Goal: Transaction & Acquisition: Purchase product/service

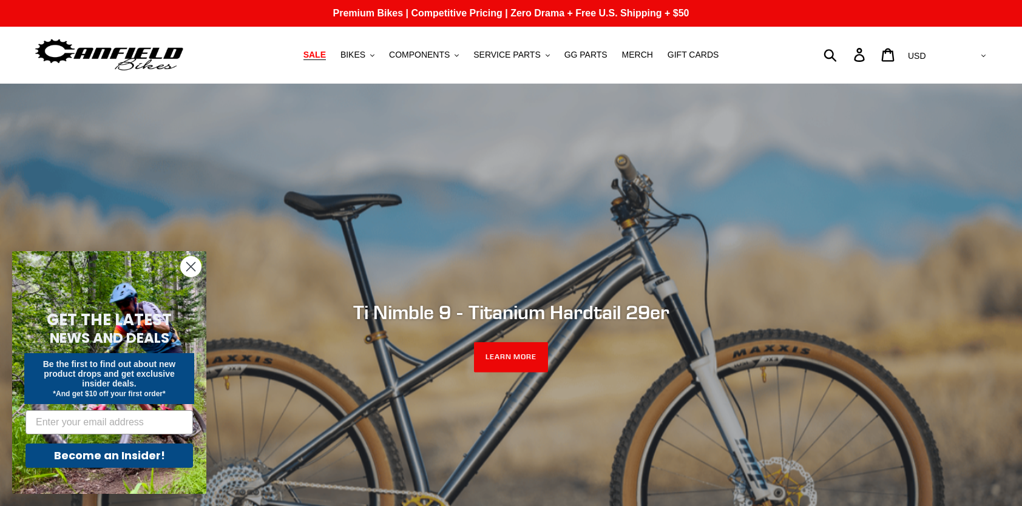
click at [326, 55] on span "SALE" at bounding box center [314, 55] width 22 height 10
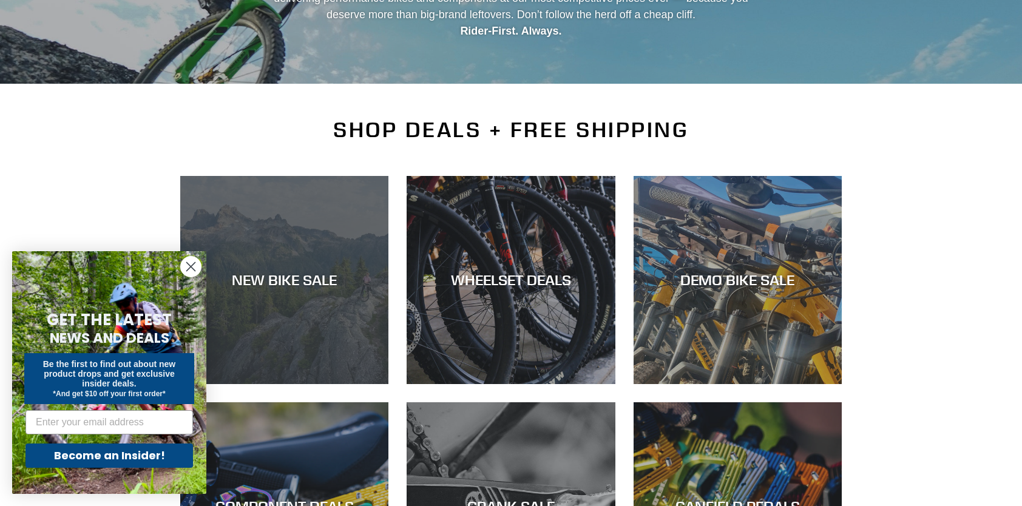
click at [309, 271] on div "NEW BIKE SALE" at bounding box center [284, 280] width 208 height 18
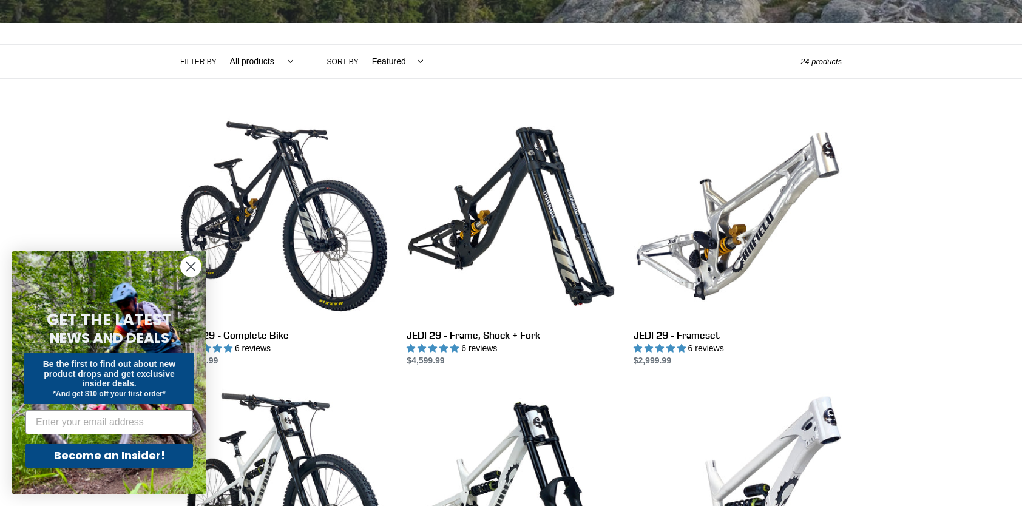
click at [194, 261] on circle "Close dialog" at bounding box center [191, 267] width 20 height 20
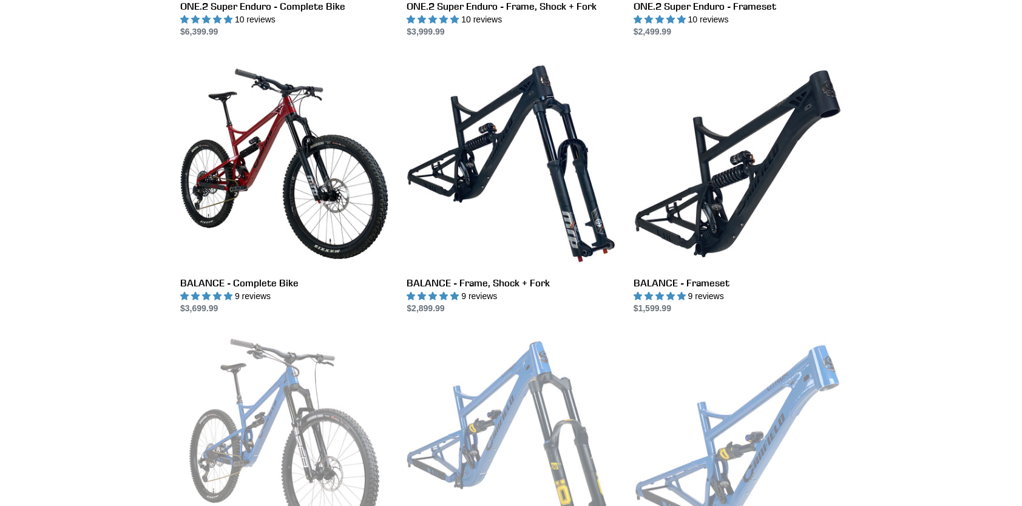
scroll to position [1153, 0]
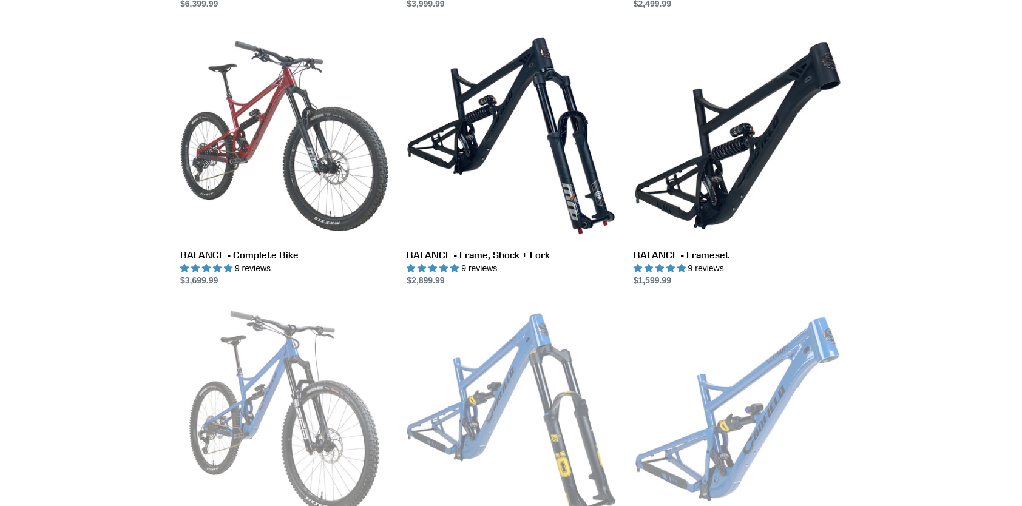
click at [254, 138] on link "BALANCE - Complete Bike" at bounding box center [284, 159] width 208 height 255
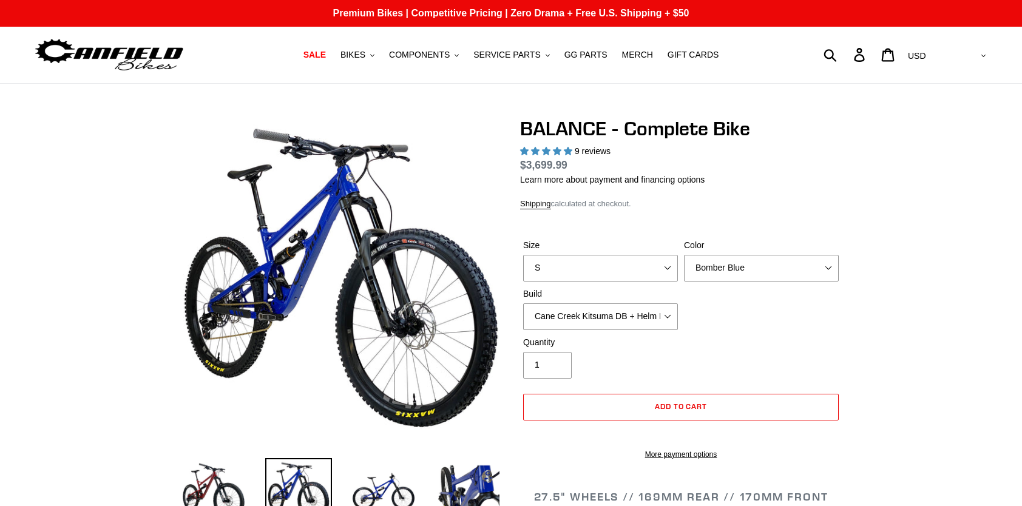
select select "highest-rating"
click at [659, 317] on select "Cane Creek Kitsuma DB + Helm MKII + SRAM GX Cane Creek Kitsuma DB + Helm MKII +…" at bounding box center [600, 316] width 155 height 27
click at [523, 303] on select "Cane Creek Kitsuma DB + Helm MKII + SRAM GX Cane Creek Kitsuma DB + Helm MKII +…" at bounding box center [600, 316] width 155 height 27
click at [666, 267] on select "S M L XL" at bounding box center [600, 268] width 155 height 27
select select "XL"
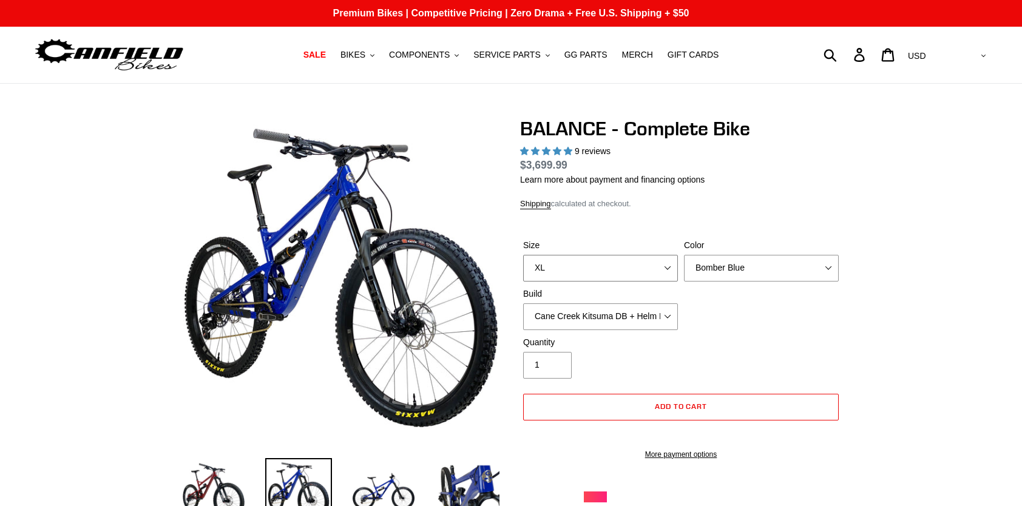
click at [523, 255] on select "S M L XL" at bounding box center [600, 268] width 155 height 27
click at [831, 330] on div "Size S M L XL Color Bomber Blue Goat's Blood Stealth Black Build Cane Creek Kit…" at bounding box center [681, 287] width 322 height 97
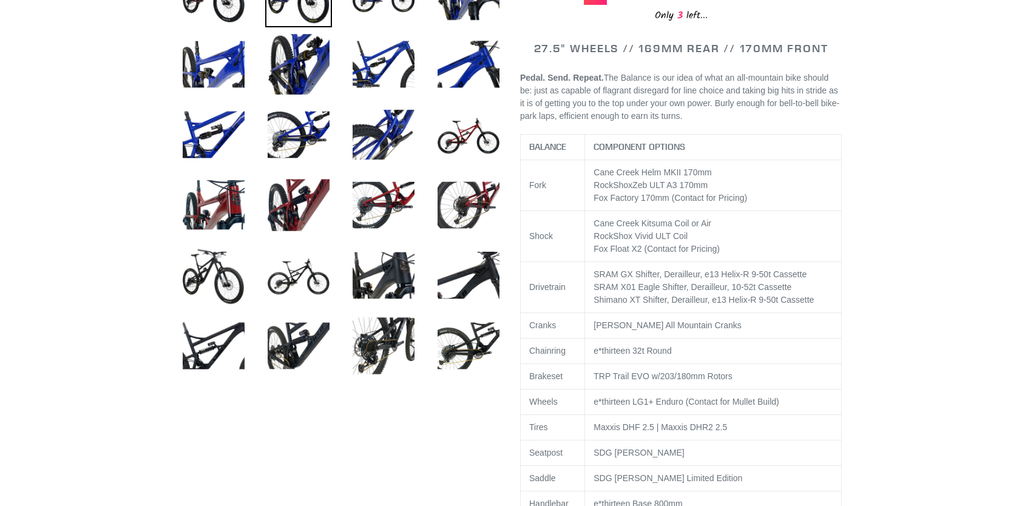
scroll to position [425, 0]
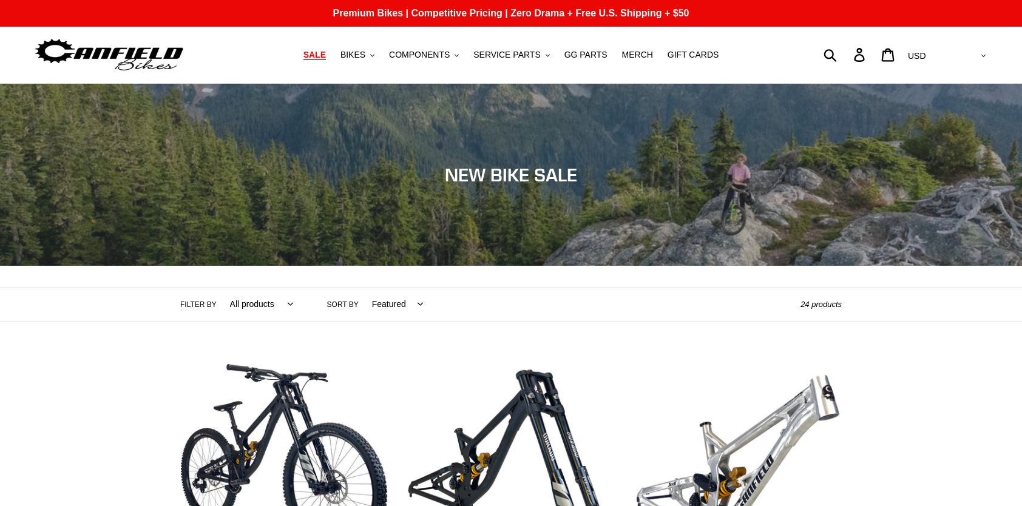
click at [323, 56] on span "SALE" at bounding box center [314, 55] width 22 height 10
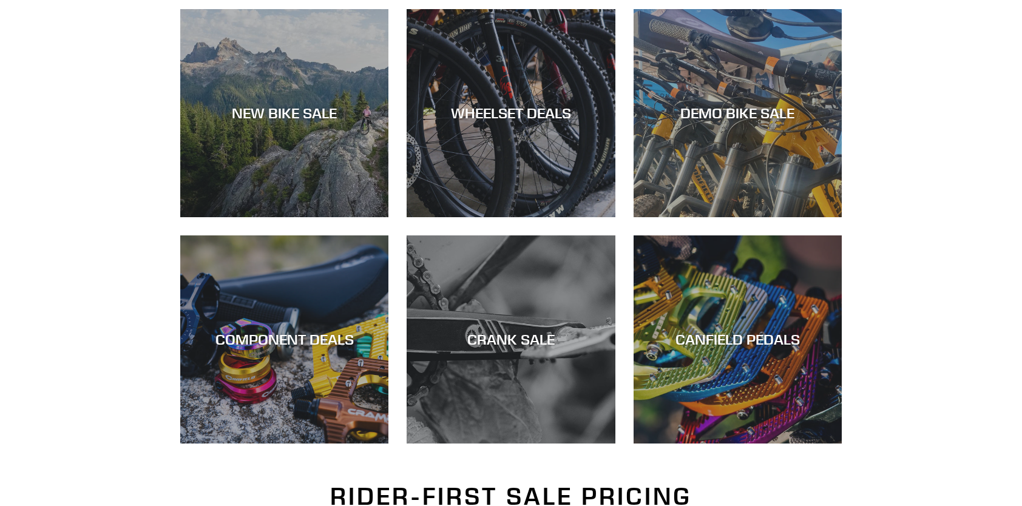
scroll to position [364, 0]
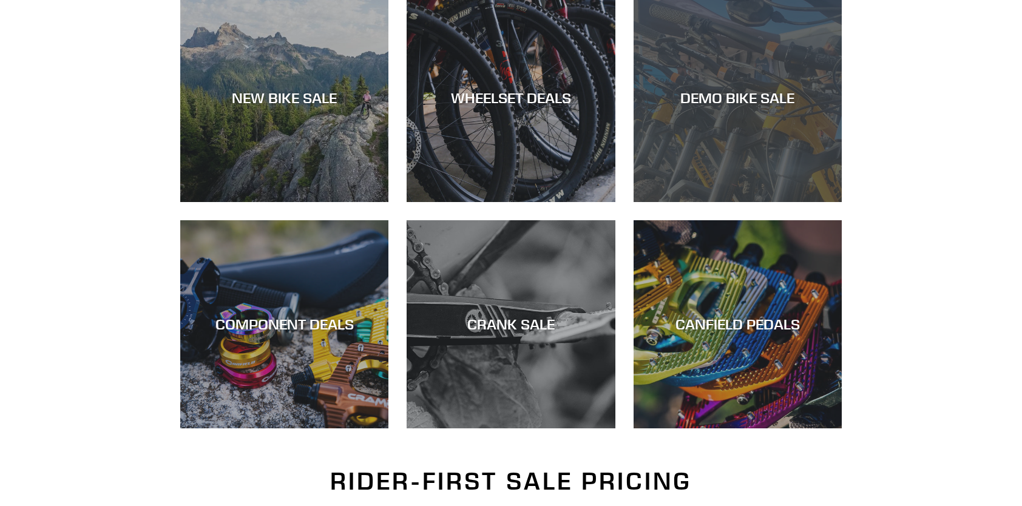
click at [770, 202] on div "DEMO BIKE SALE" at bounding box center [737, 202] width 208 height 0
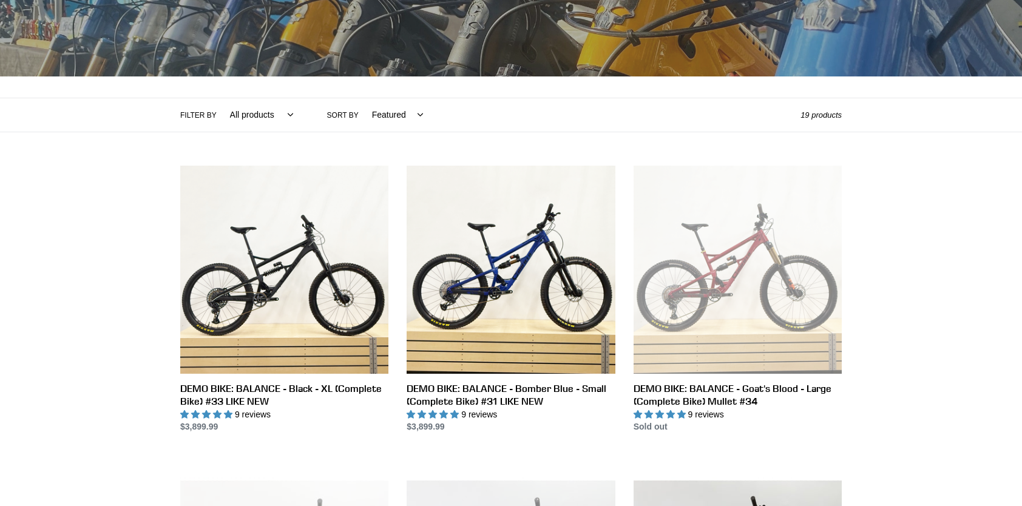
scroll to position [303, 0]
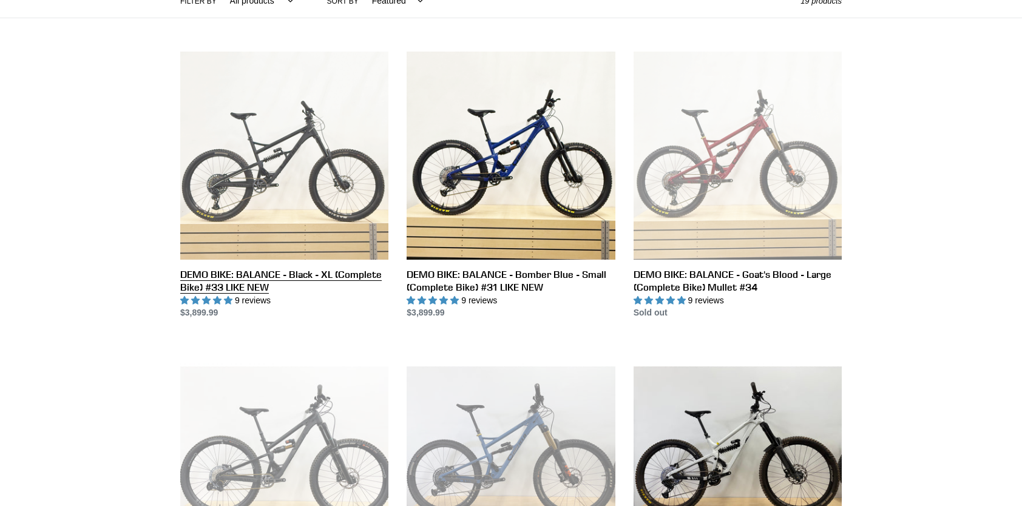
click at [268, 160] on link "DEMO BIKE: BALANCE - Black - XL (Complete Bike) #33 LIKE NEW" at bounding box center [284, 186] width 208 height 268
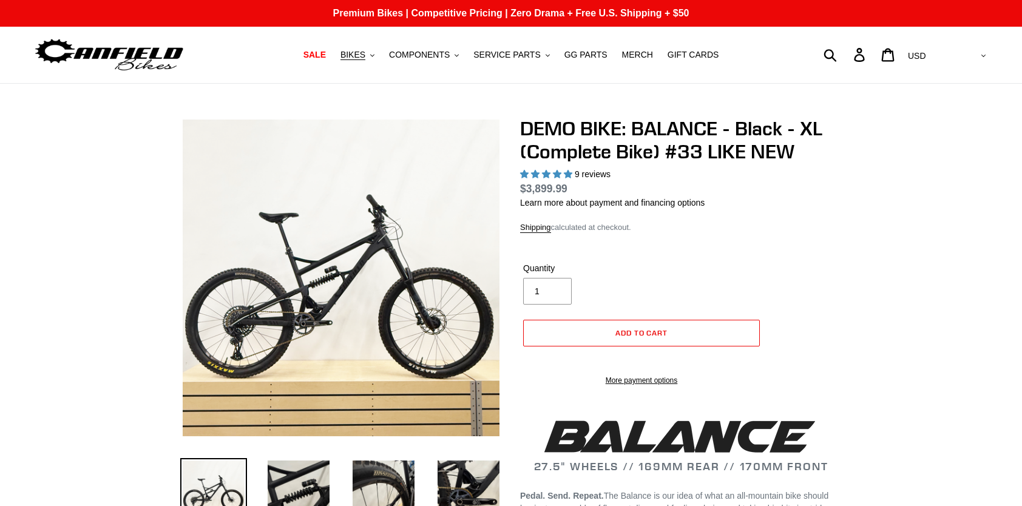
select select "highest-rating"
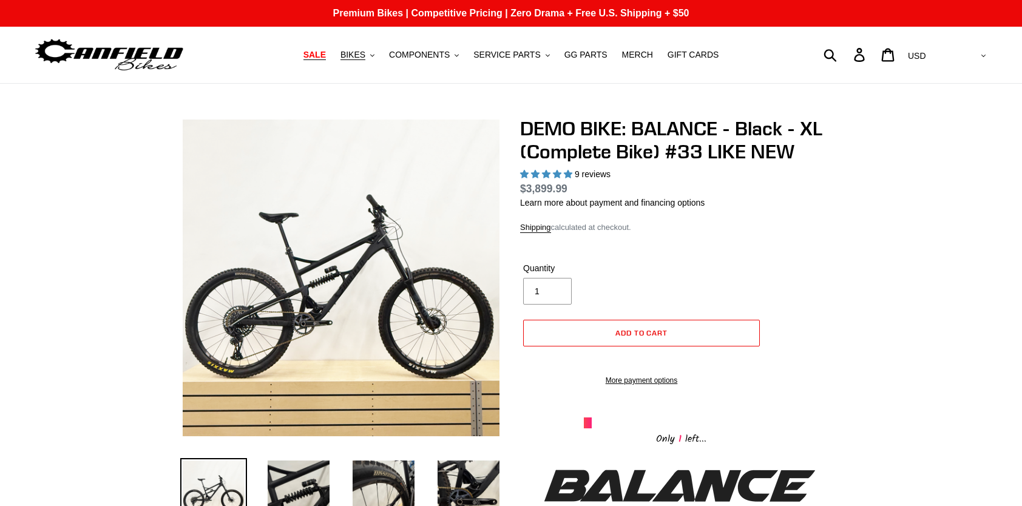
click at [326, 56] on span "SALE" at bounding box center [314, 55] width 22 height 10
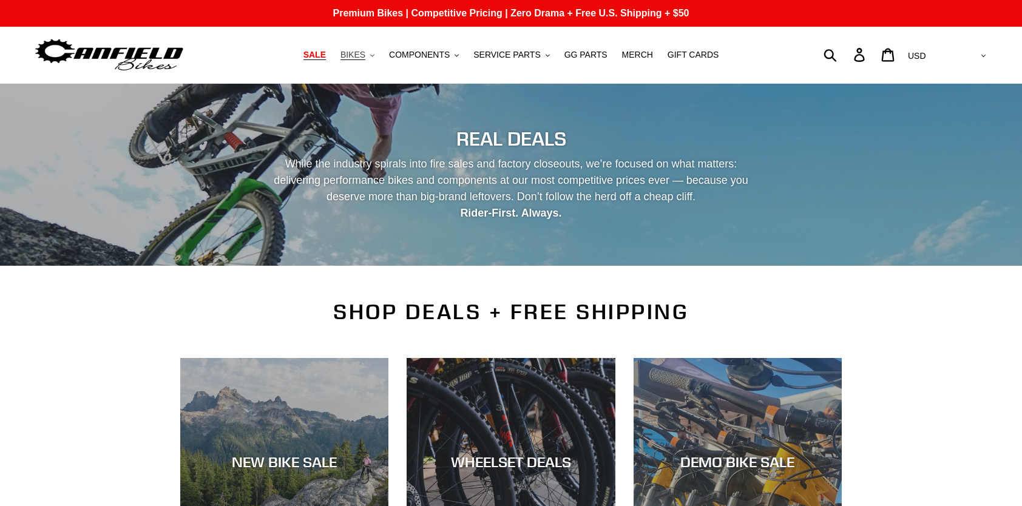
click at [361, 55] on span "BIKES" at bounding box center [352, 55] width 25 height 10
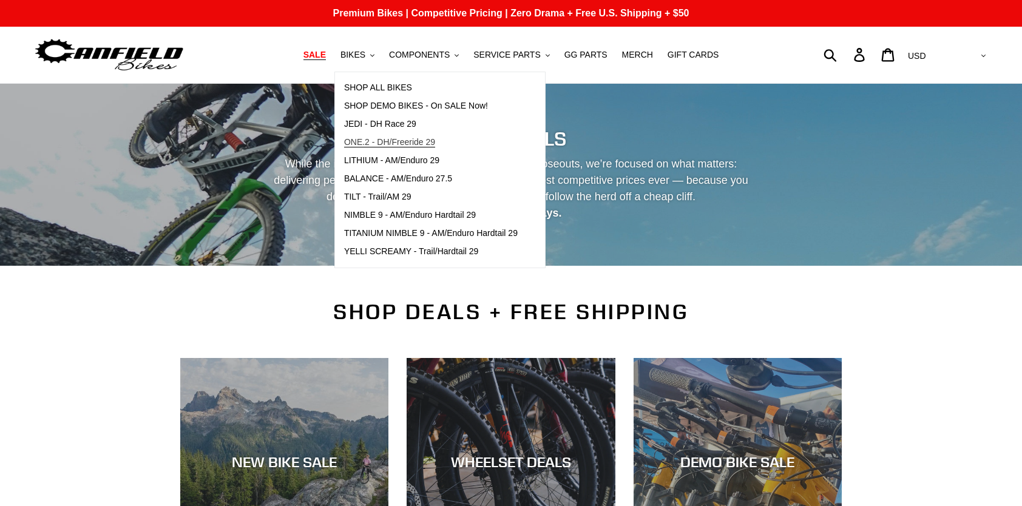
click at [378, 137] on span "ONE.2 - DH/Freeride 29" at bounding box center [389, 142] width 91 height 10
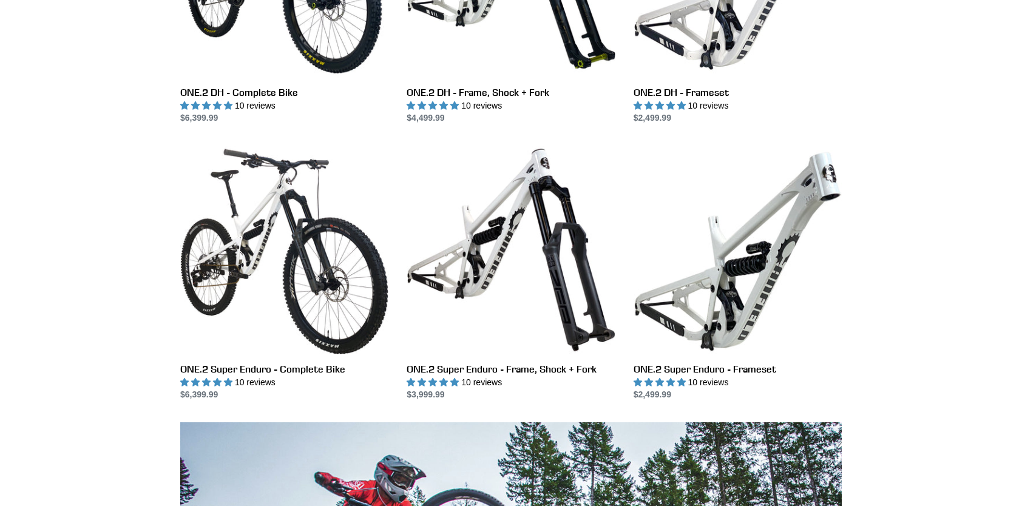
scroll to position [303, 0]
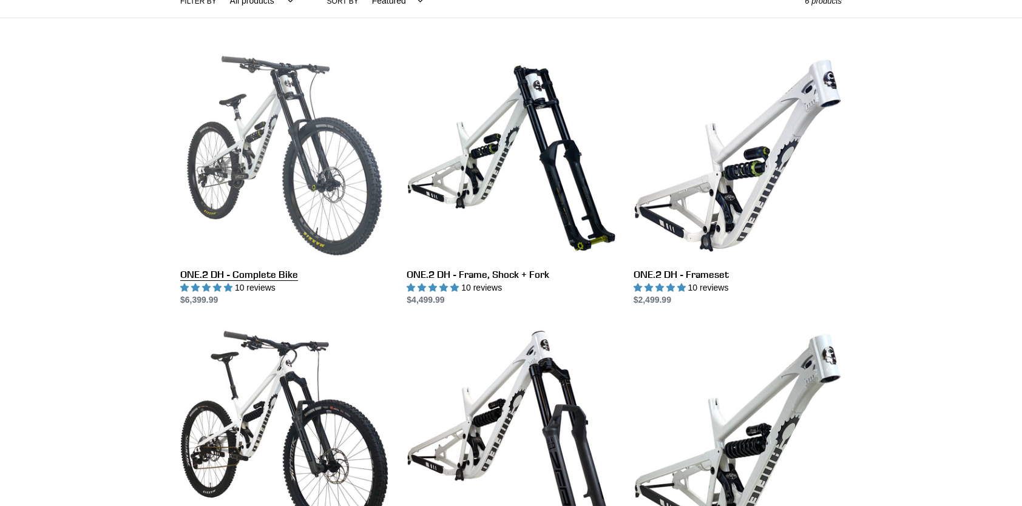
click at [231, 145] on link "ONE.2 DH - Complete Bike" at bounding box center [284, 179] width 208 height 255
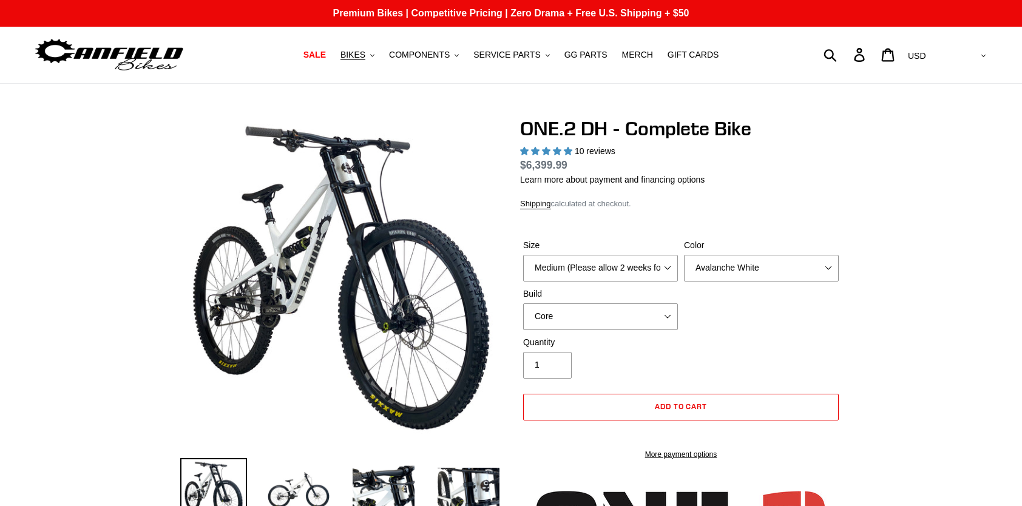
select select "highest-rating"
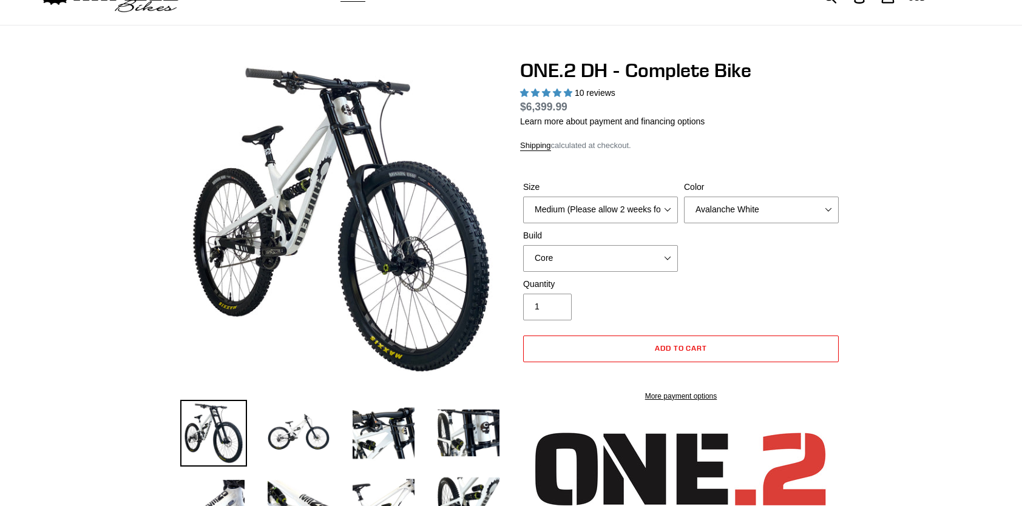
scroll to position [121, 0]
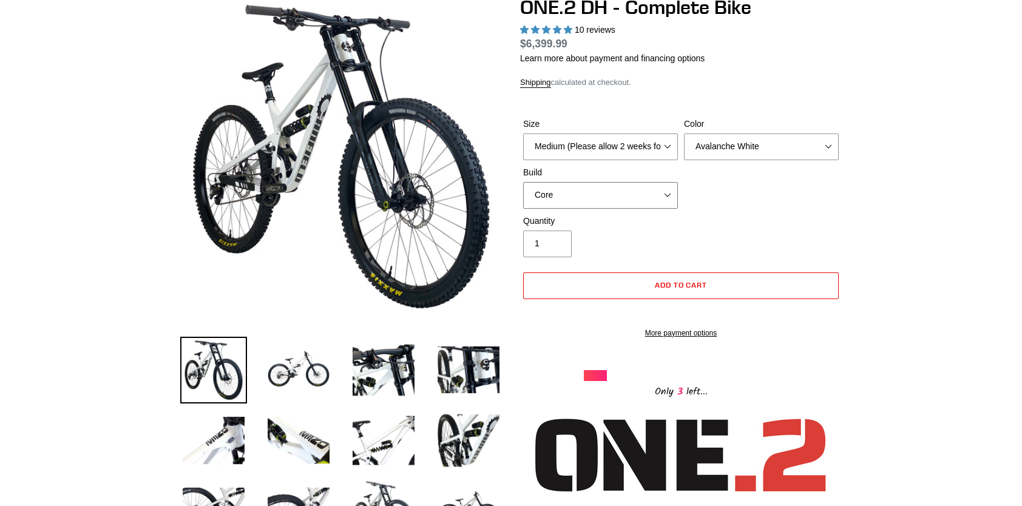
click at [672, 195] on select "Core Pro" at bounding box center [600, 195] width 155 height 27
click at [523, 182] on select "Core Pro" at bounding box center [600, 195] width 155 height 27
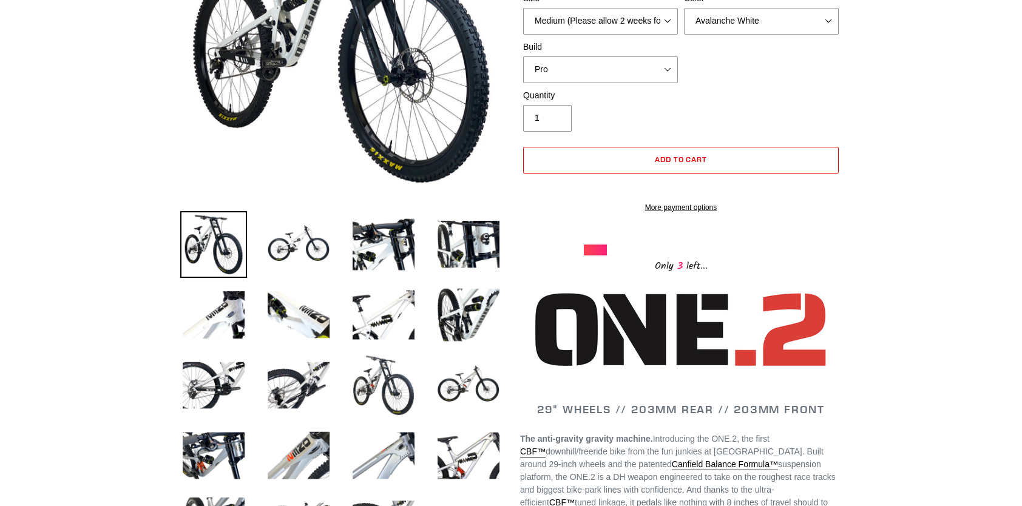
scroll to position [182, 0]
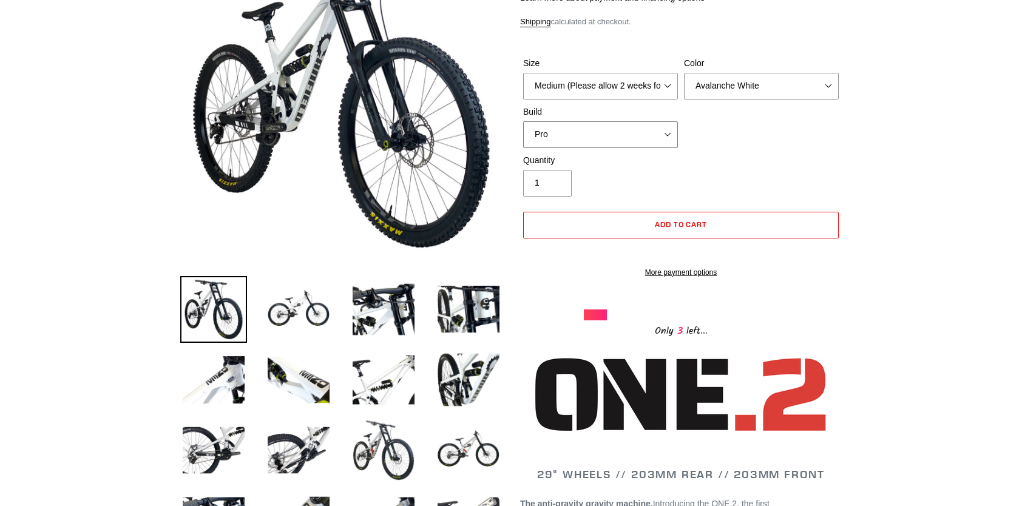
click at [670, 129] on select "Core Pro" at bounding box center [600, 134] width 155 height 27
click at [523, 121] on select "Core Pro" at bounding box center [600, 134] width 155 height 27
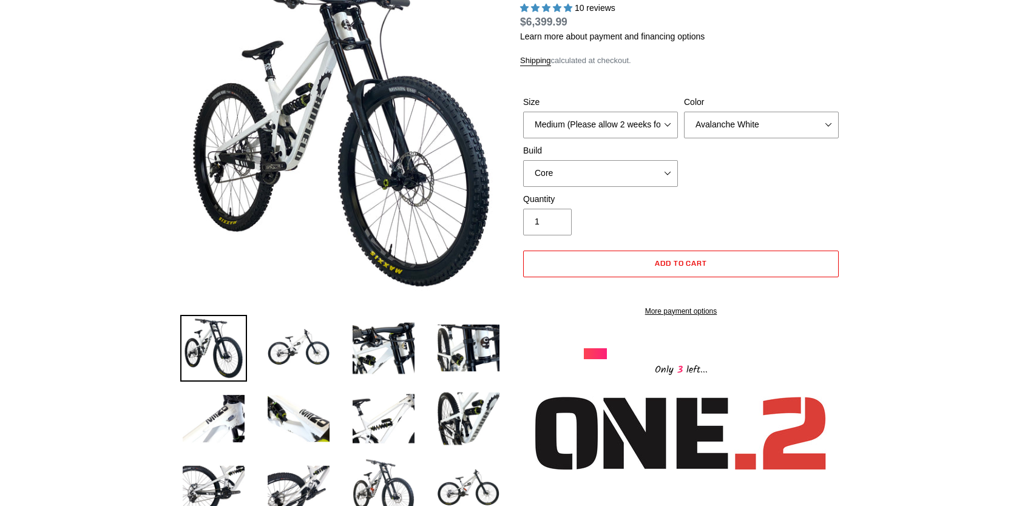
scroll to position [61, 0]
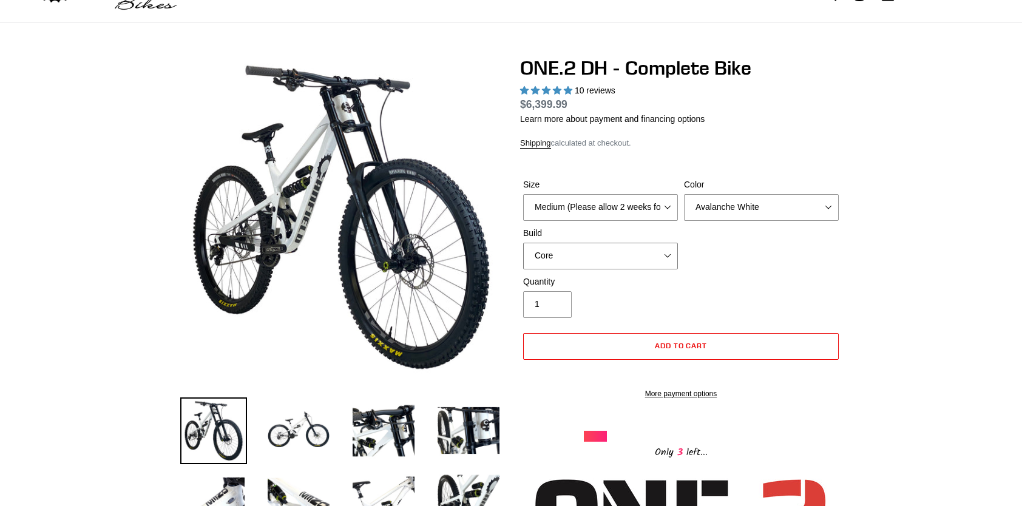
click at [664, 251] on select "Core Pro" at bounding box center [600, 256] width 155 height 27
select select "Pro"
click at [523, 243] on select "Core Pro" at bounding box center [600, 256] width 155 height 27
click at [663, 205] on select "Medium (Please allow 2 weeks for delivery) Large (Sold Out)" at bounding box center [600, 207] width 155 height 27
select select "Large (Sold Out)"
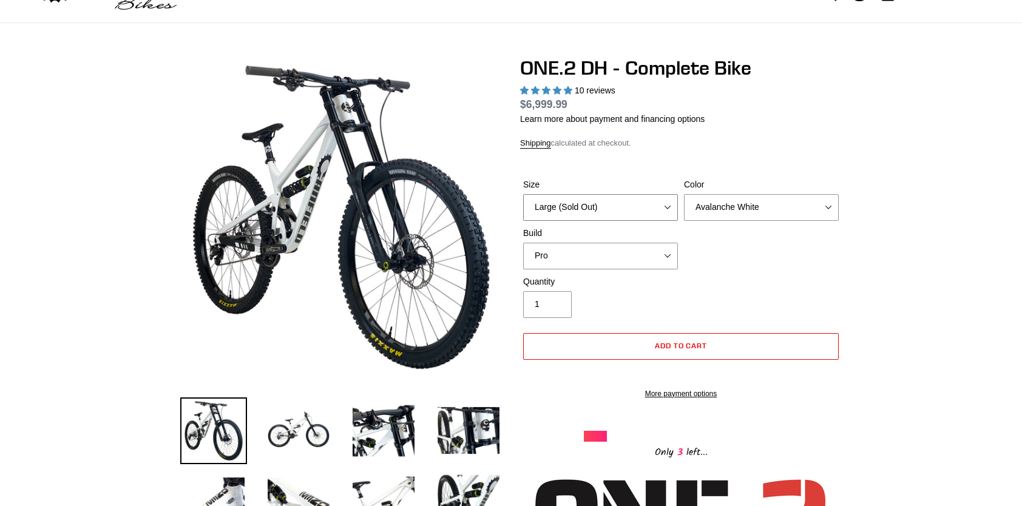
click at [523, 194] on select "Medium (Please allow 2 weeks for delivery) Large (Sold Out)" at bounding box center [600, 207] width 155 height 27
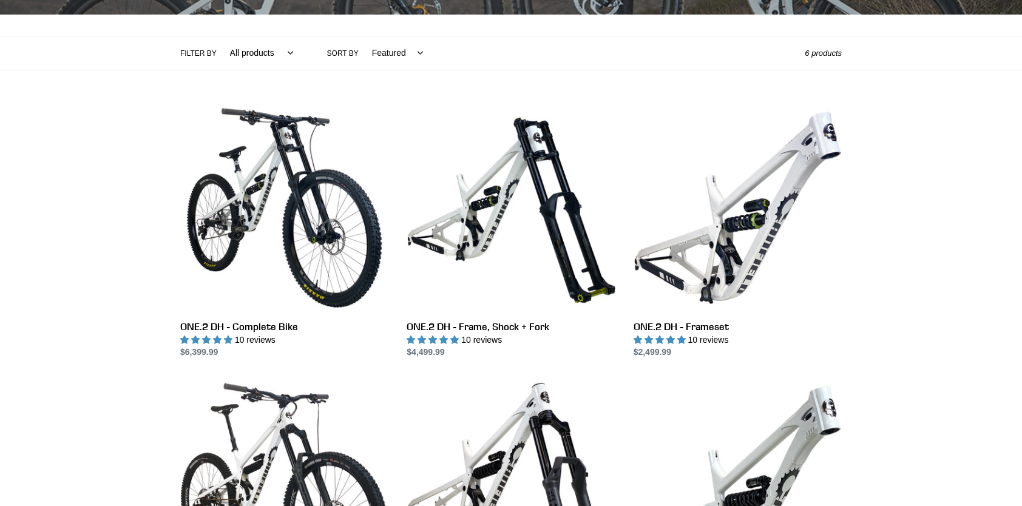
scroll to position [232, 0]
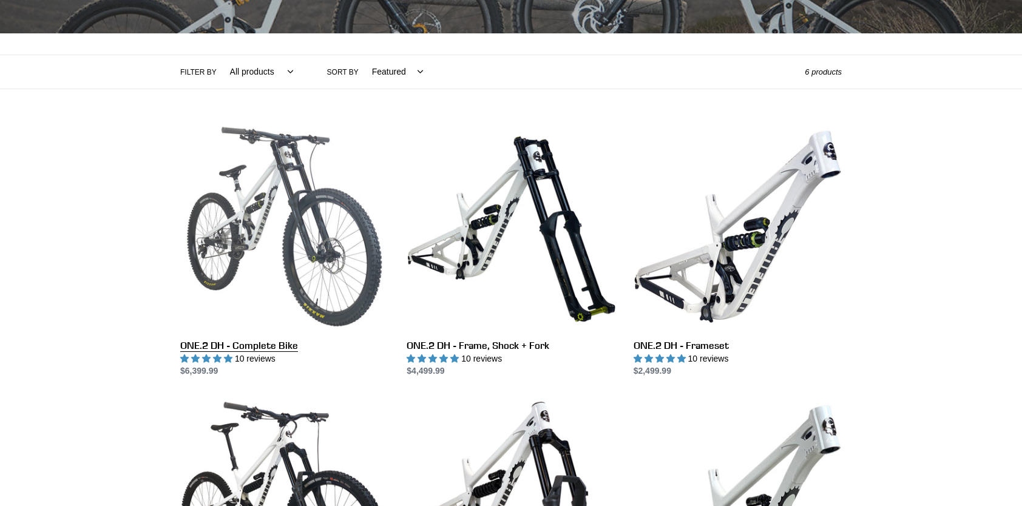
click at [237, 192] on link "ONE.2 DH - Complete Bike" at bounding box center [284, 250] width 208 height 255
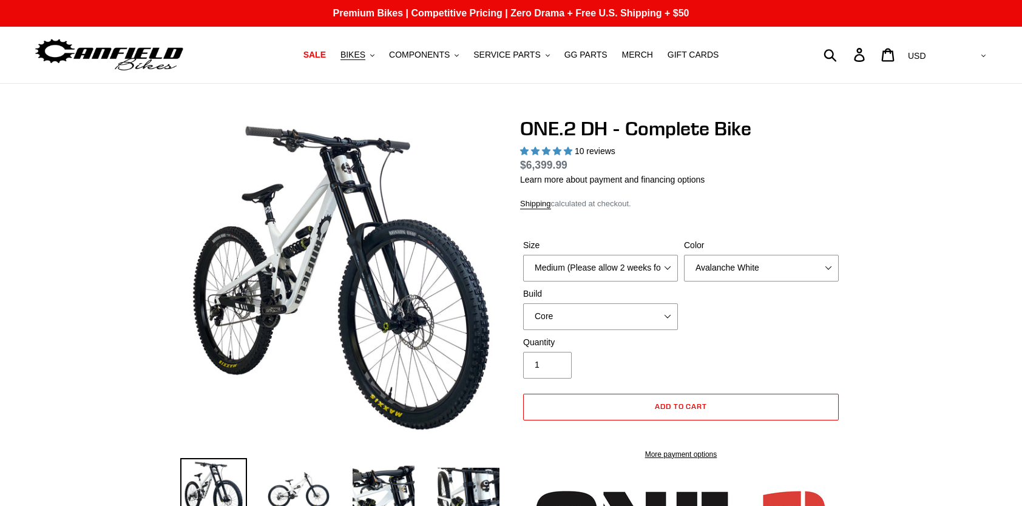
select select "highest-rating"
click at [326, 57] on span "SALE" at bounding box center [314, 55] width 22 height 10
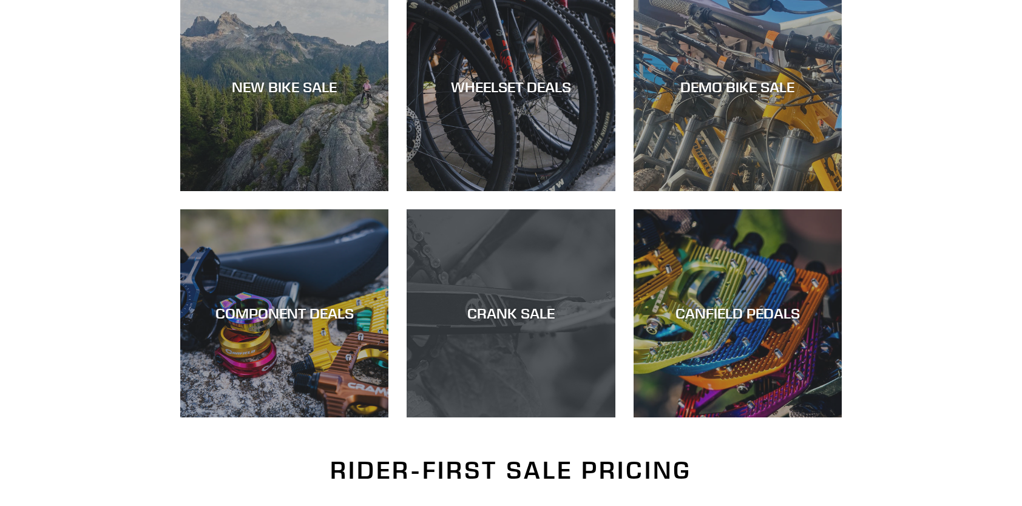
scroll to position [485, 0]
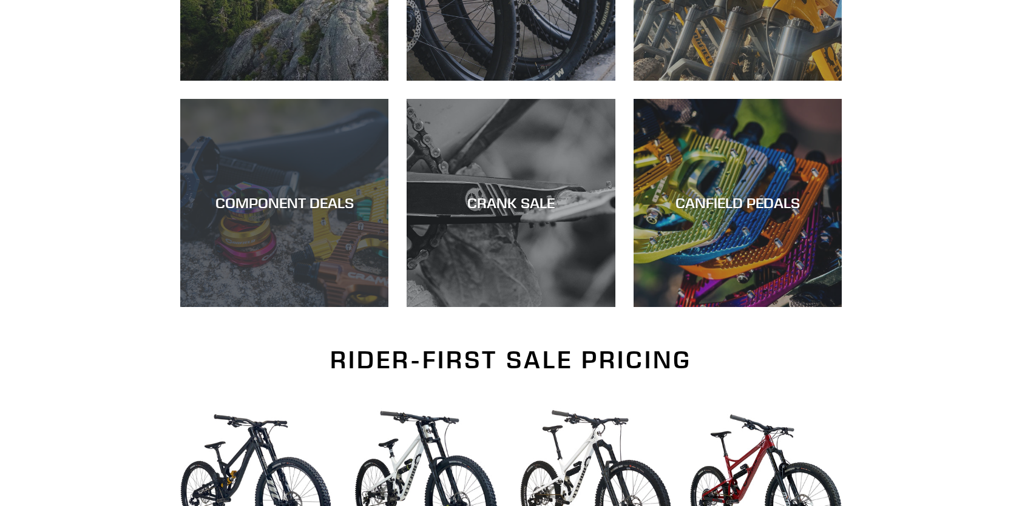
click at [320, 307] on div "COMPONENT DEALS" at bounding box center [284, 307] width 208 height 0
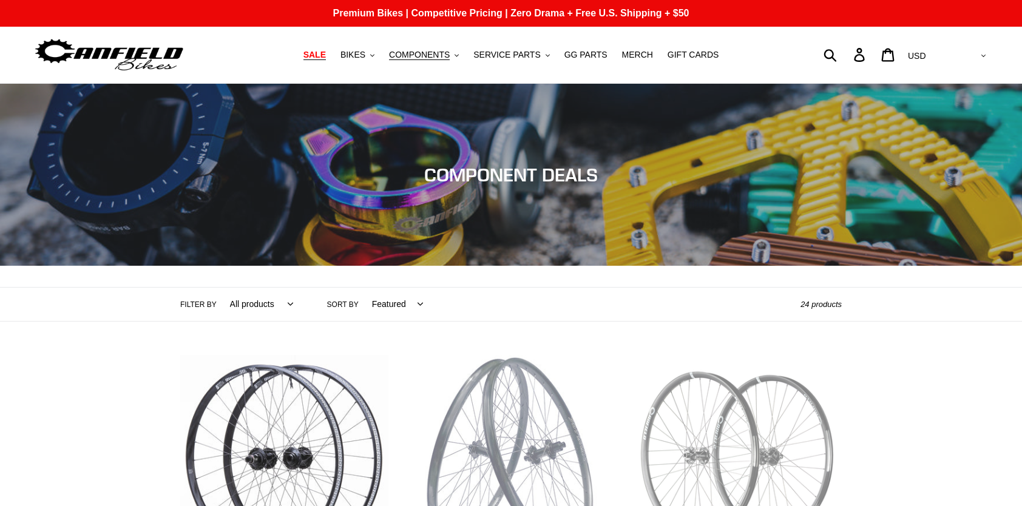
click at [326, 55] on span "SALE" at bounding box center [314, 55] width 22 height 10
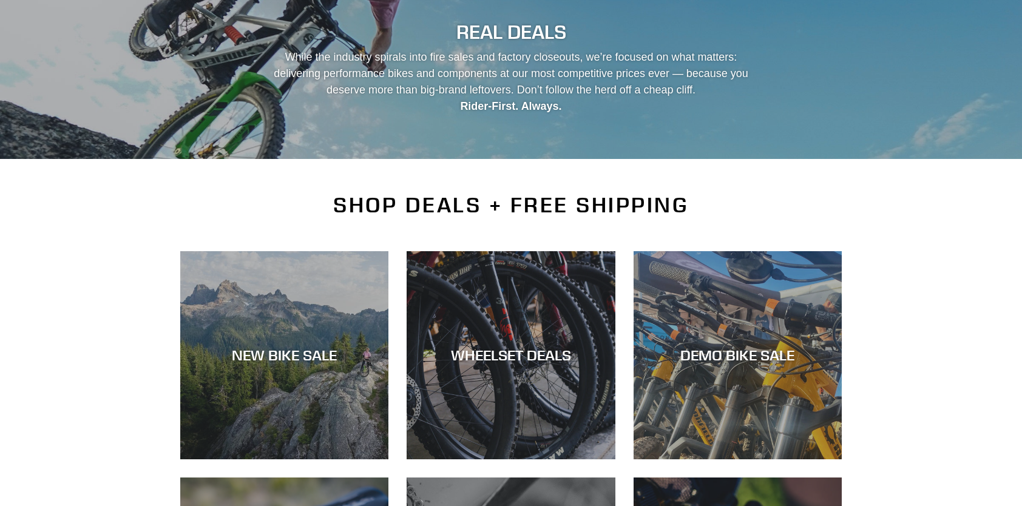
scroll to position [303, 0]
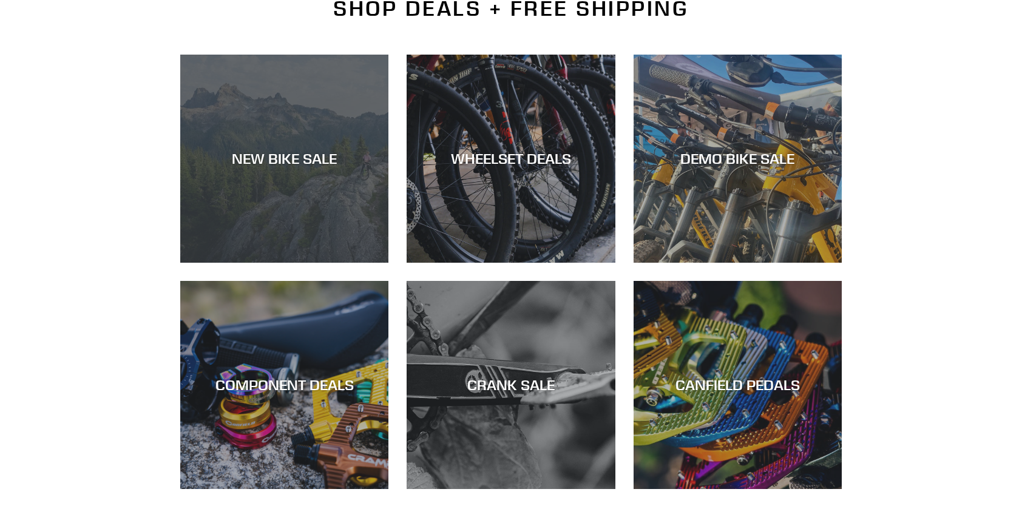
click at [301, 263] on div "NEW BIKE SALE" at bounding box center [284, 263] width 208 height 0
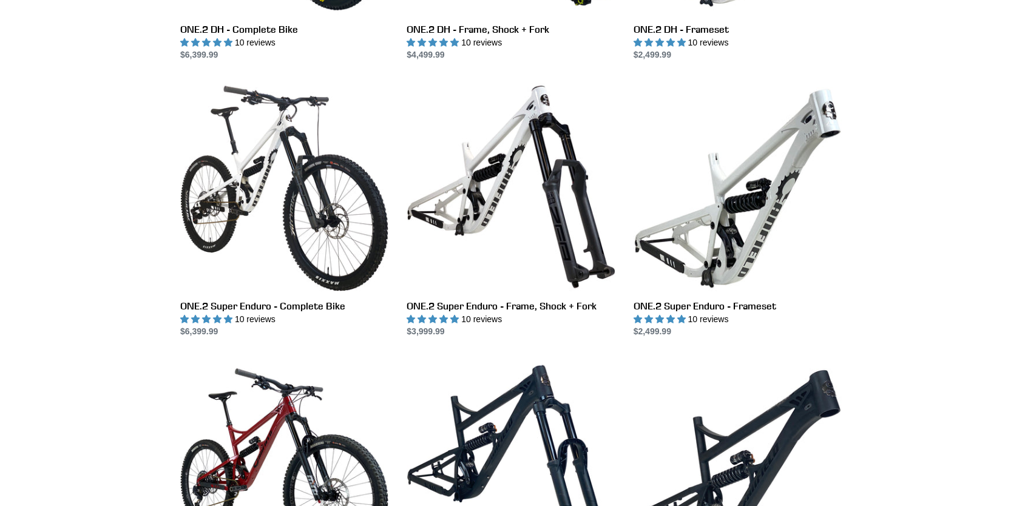
scroll to position [849, 0]
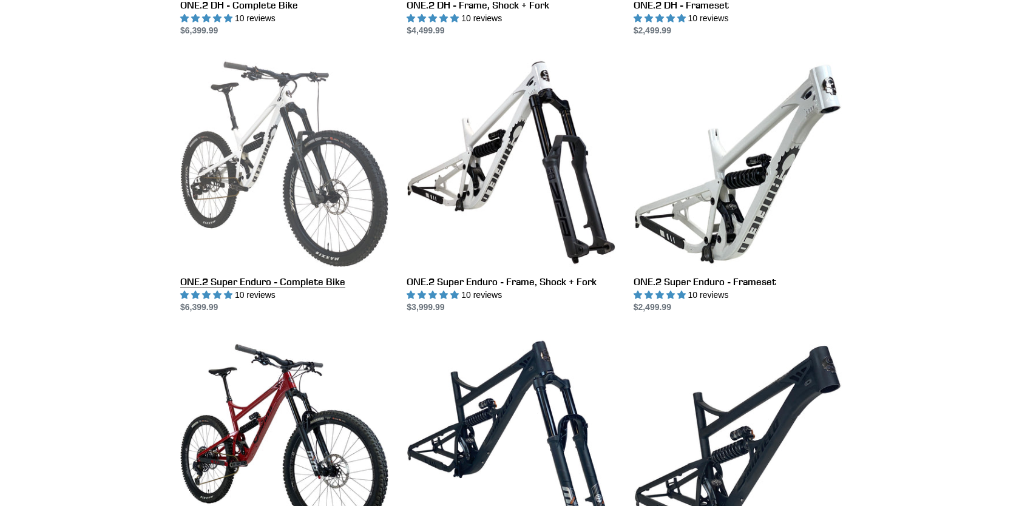
click at [255, 140] on link "ONE.2 Super Enduro - Complete Bike" at bounding box center [284, 185] width 208 height 255
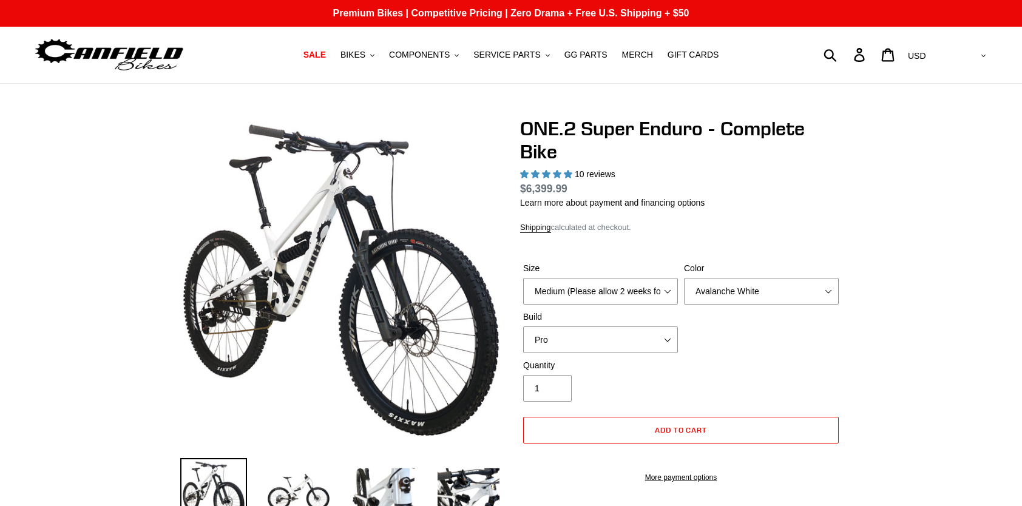
select select "highest-rating"
click at [656, 285] on select "Medium (Please allow 2 weeks for delivery) Large (Sold Out)" at bounding box center [600, 291] width 155 height 27
